Goal: Information Seeking & Learning: Learn about a topic

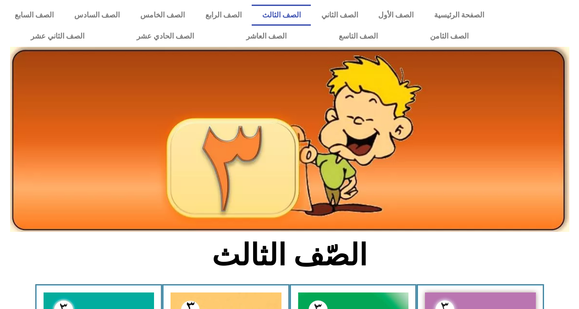
scroll to position [164, 0]
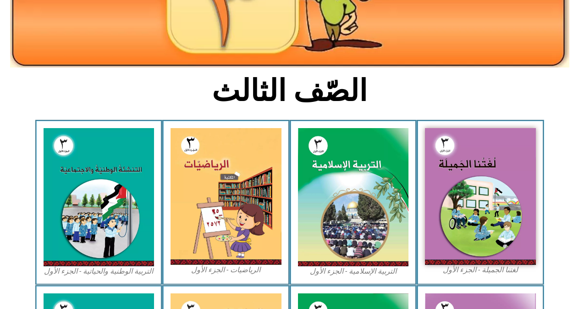
click at [365, 174] on img at bounding box center [353, 197] width 111 height 138
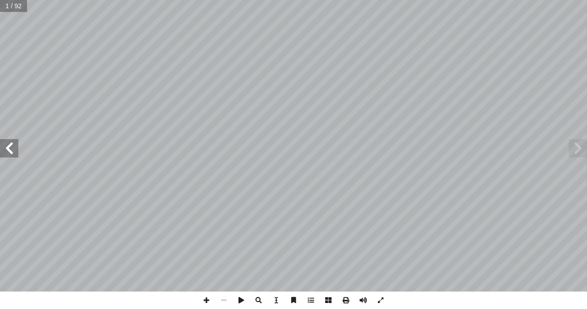
click at [15, 149] on span at bounding box center [9, 148] width 18 height 18
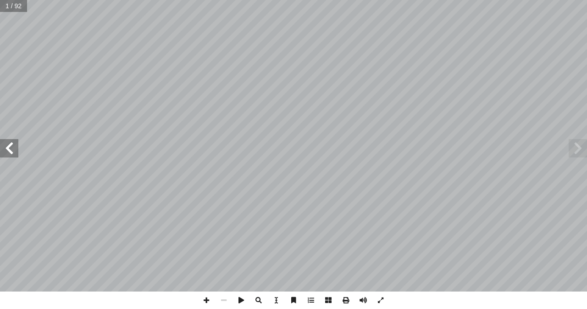
click at [15, 149] on span at bounding box center [9, 148] width 18 height 18
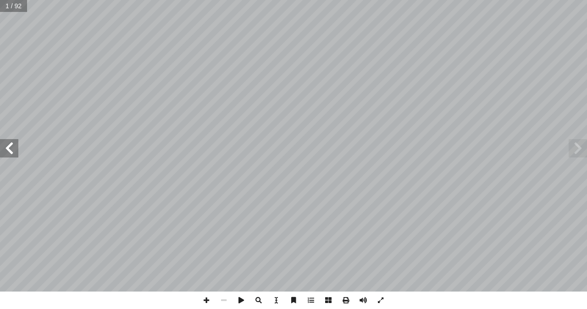
click at [15, 149] on span at bounding box center [9, 148] width 18 height 18
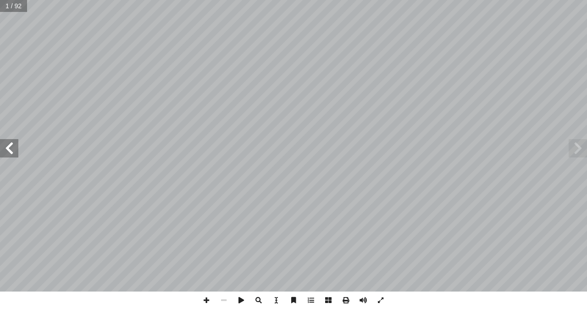
click at [15, 149] on span at bounding box center [9, 148] width 18 height 18
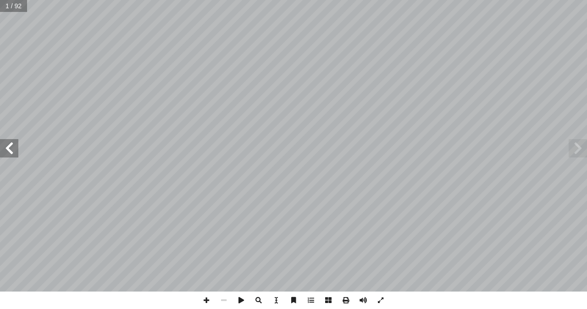
click at [15, 149] on span at bounding box center [9, 148] width 18 height 18
click at [573, 153] on span at bounding box center [578, 148] width 18 height 18
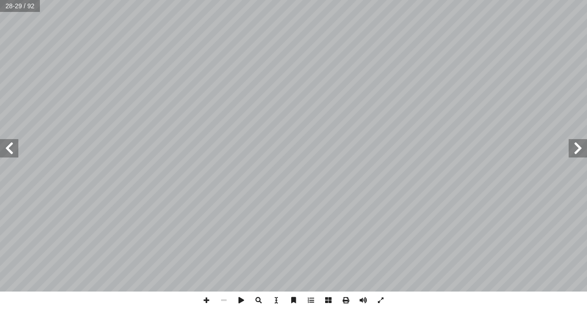
click at [573, 153] on span at bounding box center [578, 148] width 18 height 18
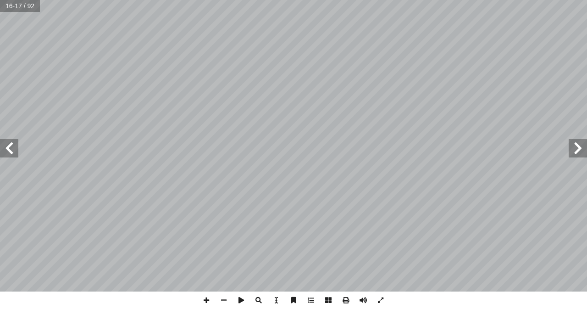
click at [582, 150] on span at bounding box center [578, 148] width 18 height 18
click at [2, 146] on span at bounding box center [9, 148] width 18 height 18
click at [11, 146] on span at bounding box center [9, 148] width 18 height 18
